Goal: Task Accomplishment & Management: Use online tool/utility

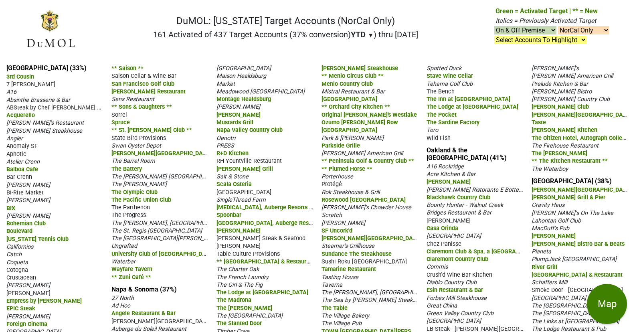
select select "1"
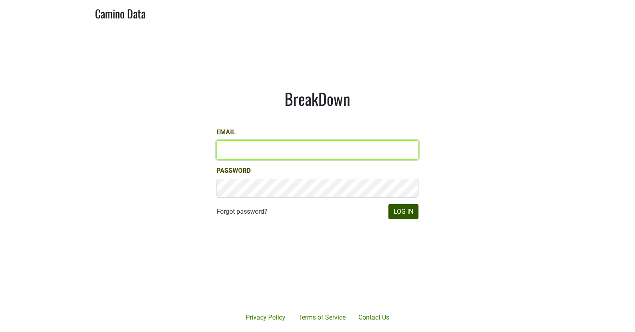
type input "matt@dumol.com"
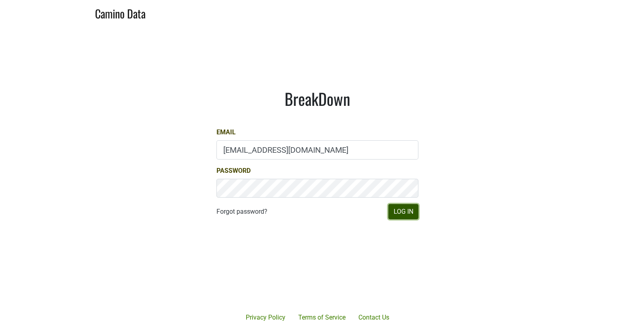
click at [397, 213] on button "Log In" at bounding box center [404, 211] width 30 height 15
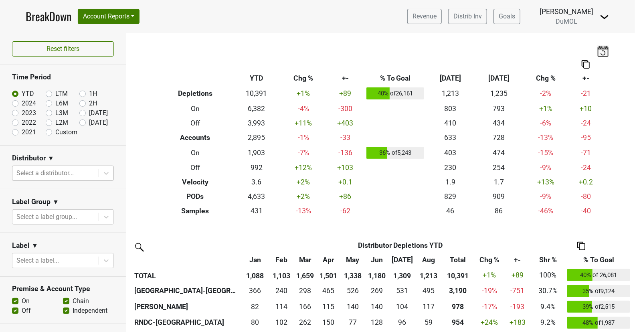
click at [99, 170] on div "Select a distributor..." at bounding box center [55, 173] width 86 height 14
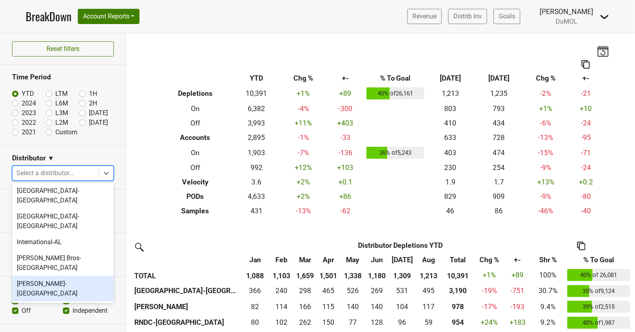
scroll to position [293, 0]
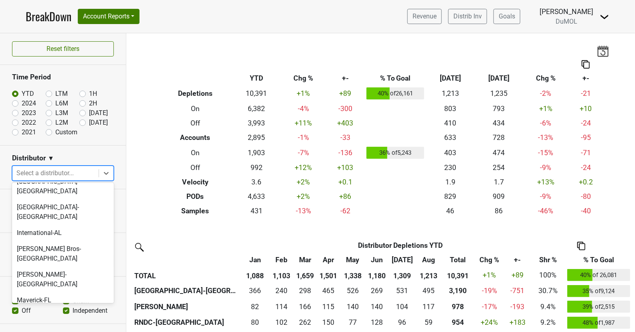
click at [70, 325] on div "Monterey-CA" at bounding box center [63, 338] width 102 height 26
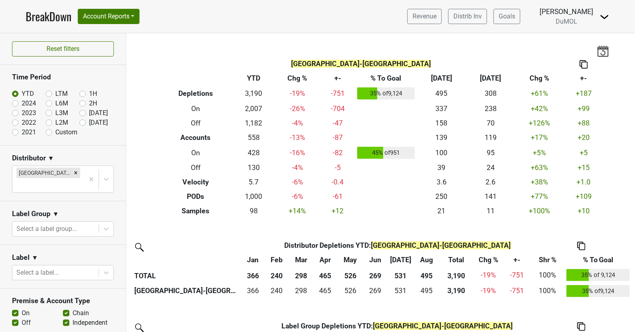
click at [589, 16] on div "Matthew Wells" at bounding box center [567, 11] width 54 height 10
click at [602, 15] on img at bounding box center [605, 17] width 10 height 10
click at [577, 44] on link "Open Leadrank" at bounding box center [577, 45] width 63 height 13
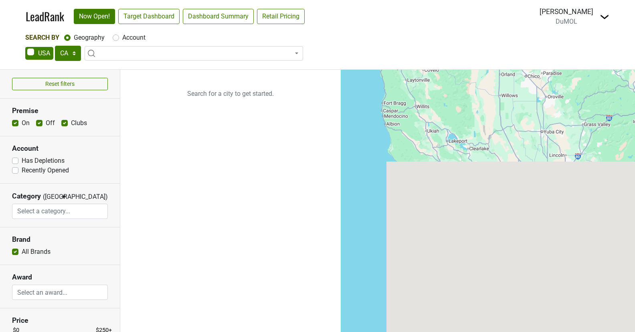
select select "CA"
select select
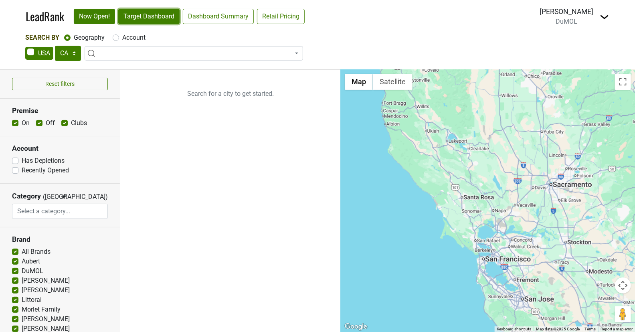
click at [157, 17] on link "Target Dashboard" at bounding box center [148, 16] width 61 height 15
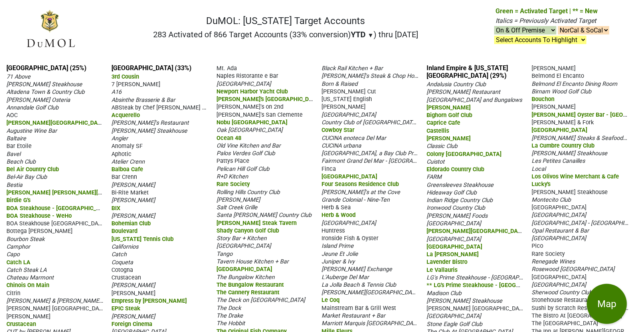
click at [546, 30] on select "On & Off Premise On Premise Off Premise Country Clubs Only" at bounding box center [526, 30] width 62 height 8
select select "on"
click at [495, 26] on select "On & Off Premise On Premise Off Premise Country Clubs Only" at bounding box center [526, 30] width 62 height 8
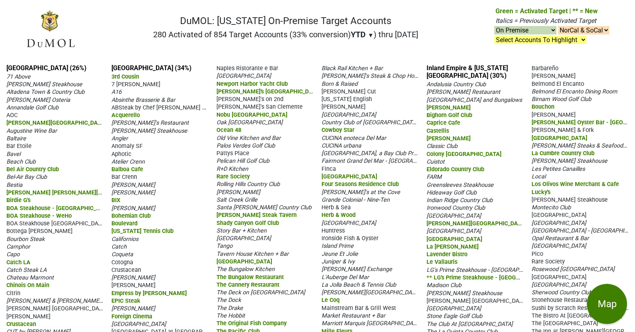
select select "on"
